Goal: Task Accomplishment & Management: Manage account settings

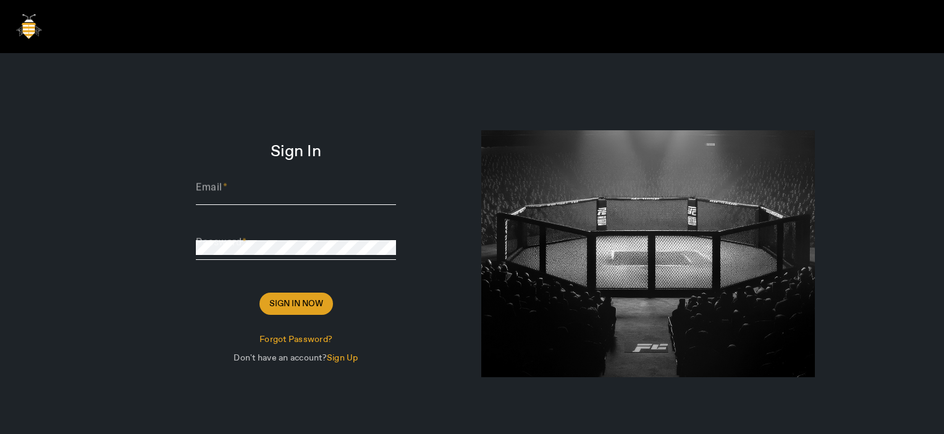
type input "Thomas@sharklasers.com"
drag, startPoint x: 289, startPoint y: 305, endPoint x: 486, endPoint y: 192, distance: 227.2
click at [290, 304] on span "Sign In Now" at bounding box center [296, 304] width 54 height 12
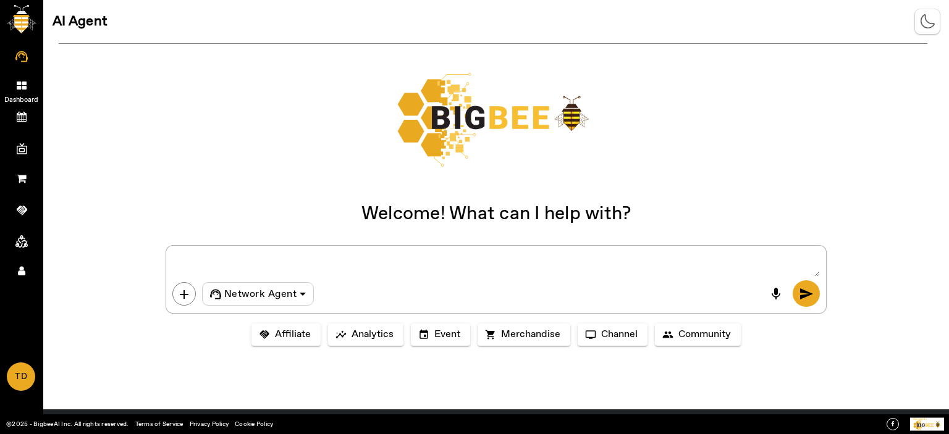
click at [17, 77] on link "Dashboard" at bounding box center [21, 84] width 43 height 31
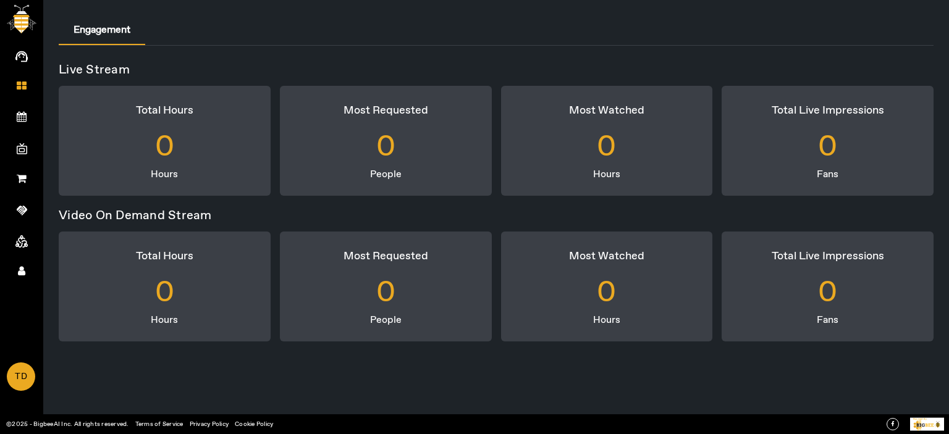
click at [0, 0] on app-root "AI Agent Dashboard My Events Create Event All Events Upcoming Events My Channel…" at bounding box center [0, 0] width 0 height 0
click at [20, 122] on span "My Events" at bounding box center [22, 131] width 72 height 19
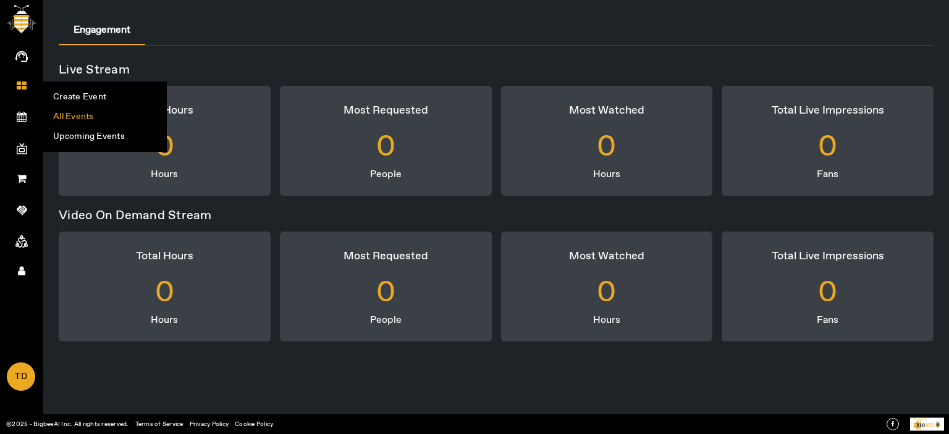
click at [106, 117] on li "All Events" at bounding box center [105, 117] width 122 height 20
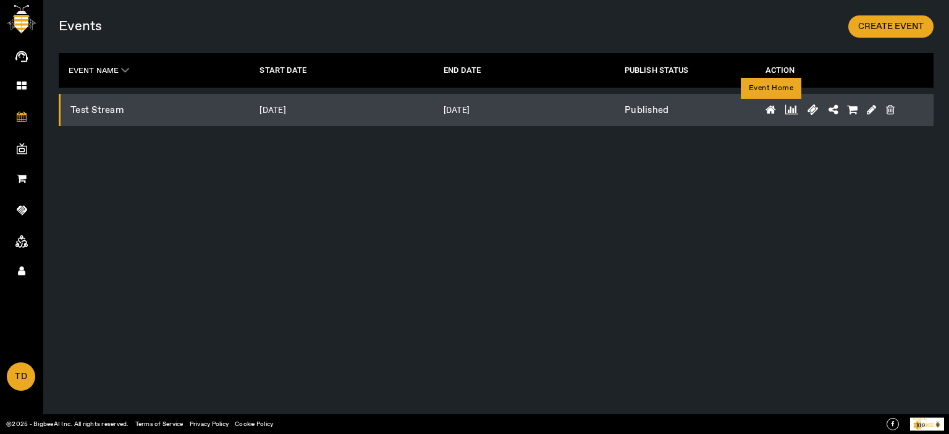
click at [769, 108] on icon at bounding box center [771, 109] width 11 height 11
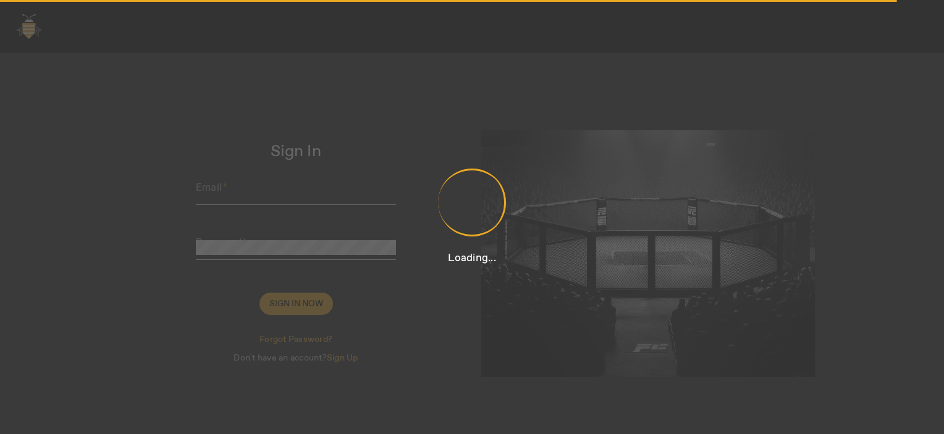
type input "Thomas@sharklasers.com"
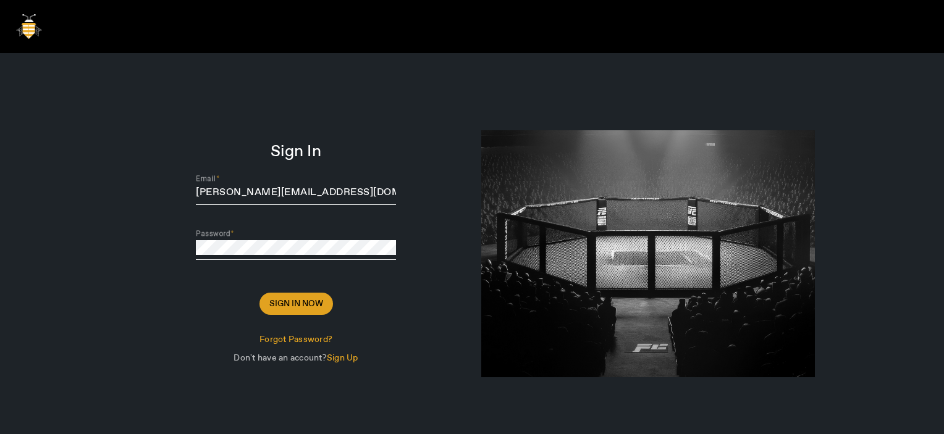
click at [286, 299] on span "Sign In Now" at bounding box center [296, 304] width 54 height 12
